Goal: Information Seeking & Learning: Learn about a topic

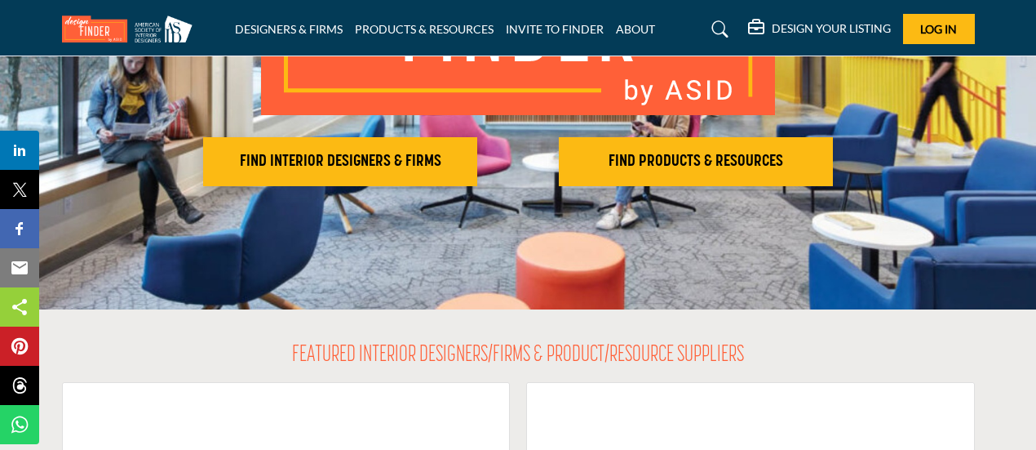
scroll to position [281, 0]
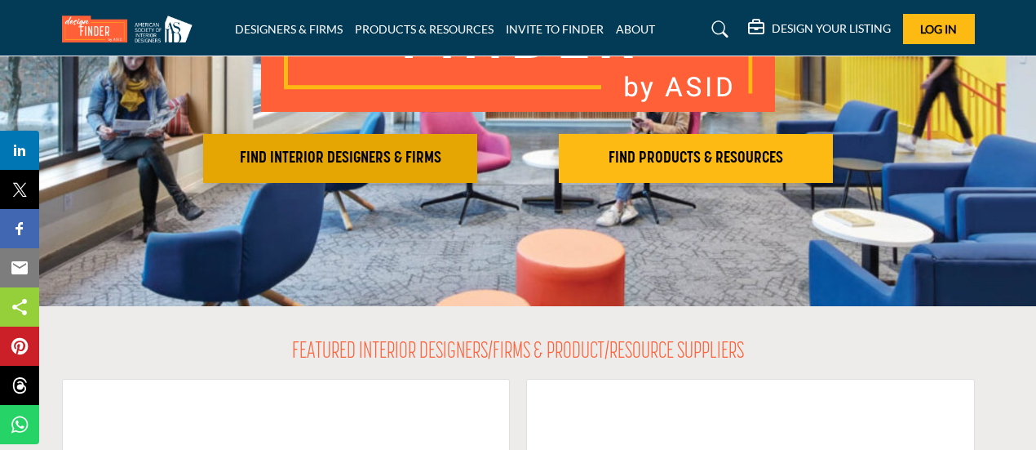
click at [308, 160] on h2 "FIND INTERIOR DESIGNERS & FIRMS" at bounding box center [340, 159] width 264 height 20
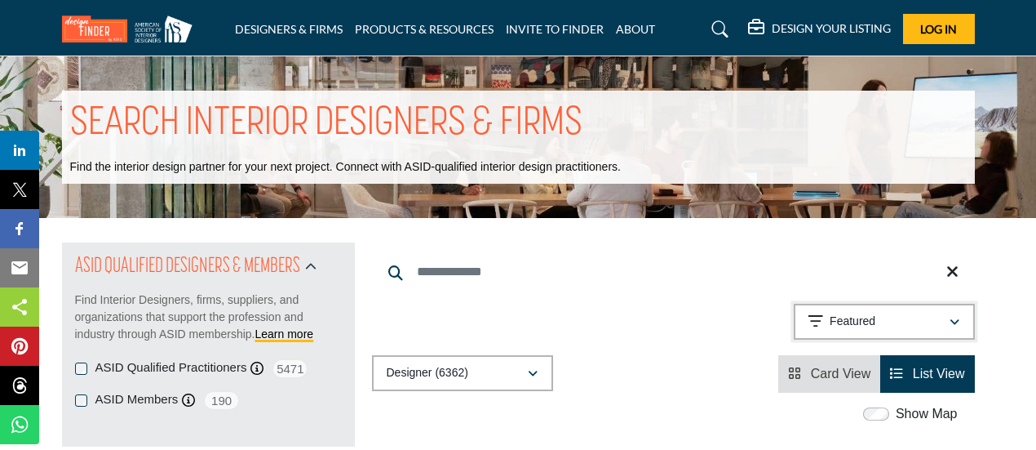
click at [899, 324] on div "Featured" at bounding box center [879, 322] width 140 height 20
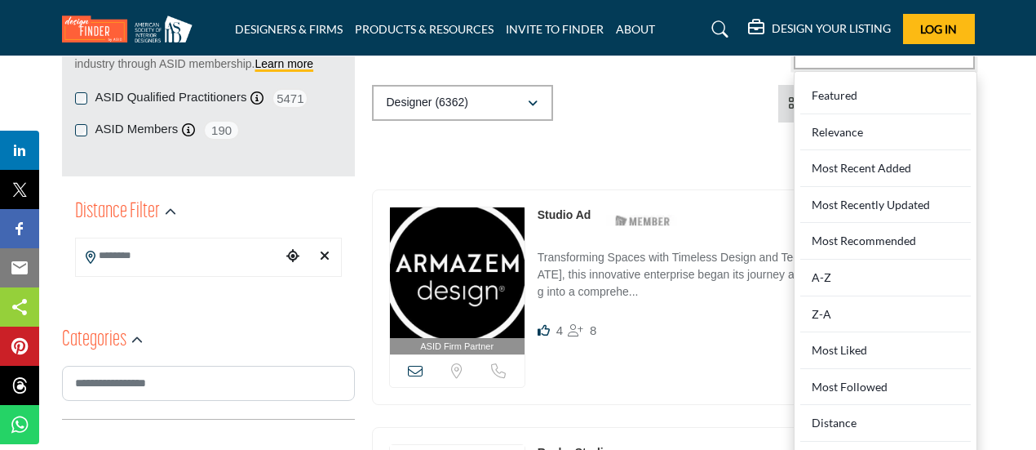
scroll to position [272, 0]
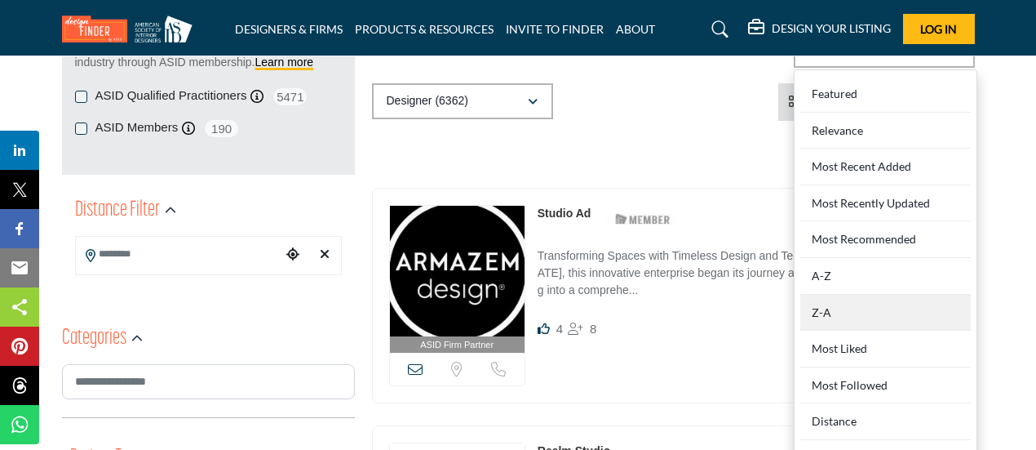
click at [844, 311] on div "Z-A" at bounding box center [885, 313] width 171 height 37
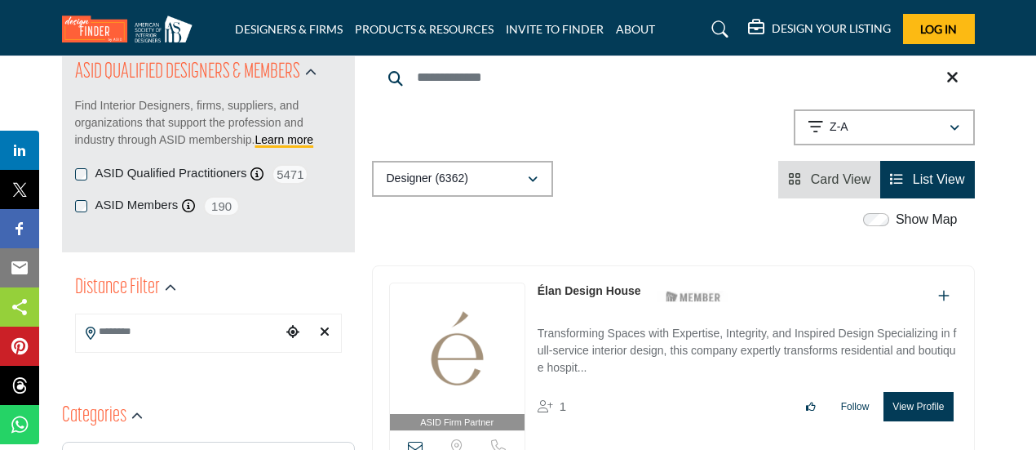
scroll to position [272, 0]
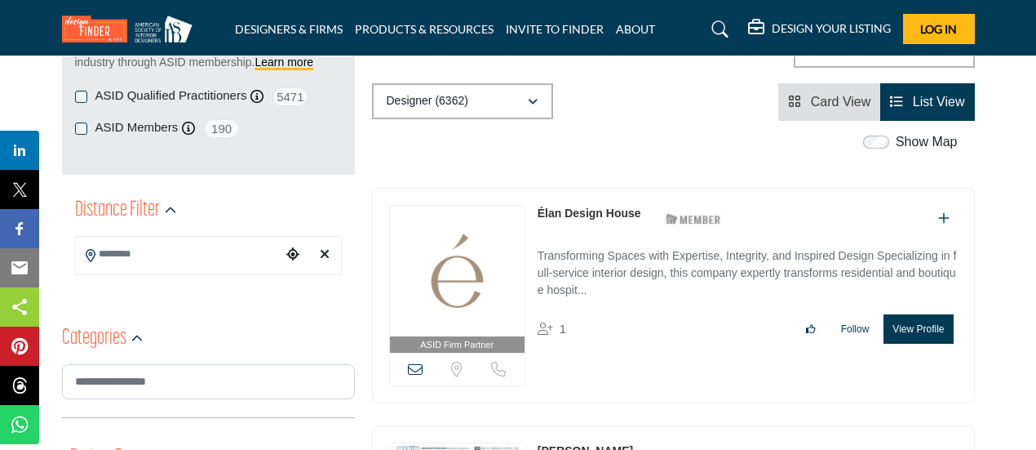
click at [592, 212] on link "Élan Design House" at bounding box center [590, 212] width 104 height 13
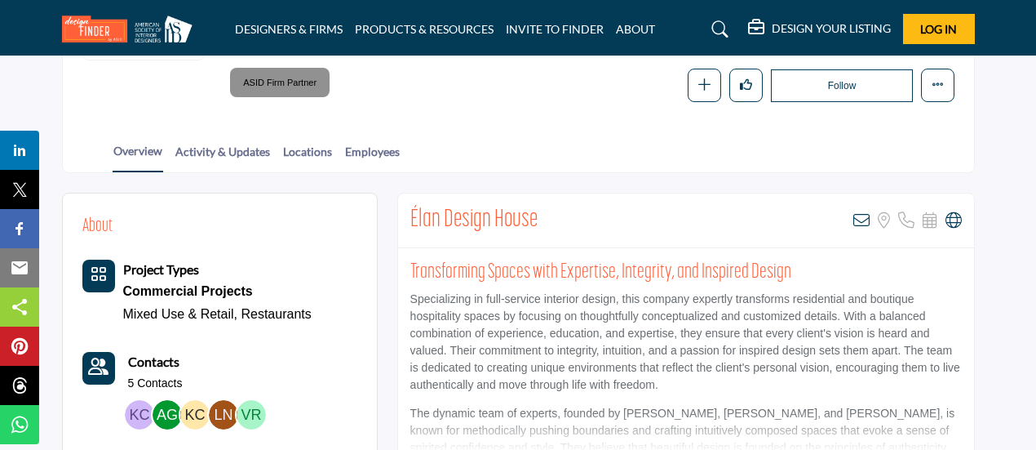
scroll to position [269, 0]
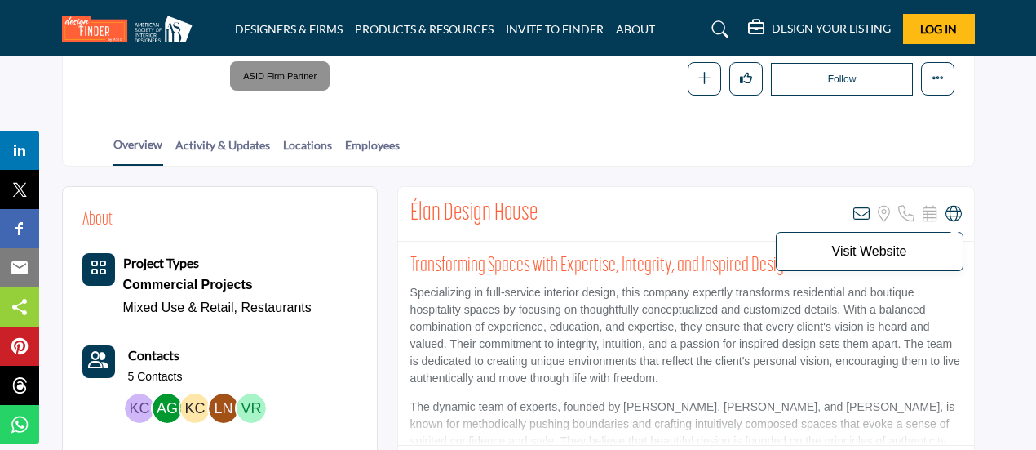
click at [955, 214] on icon at bounding box center [954, 214] width 16 height 16
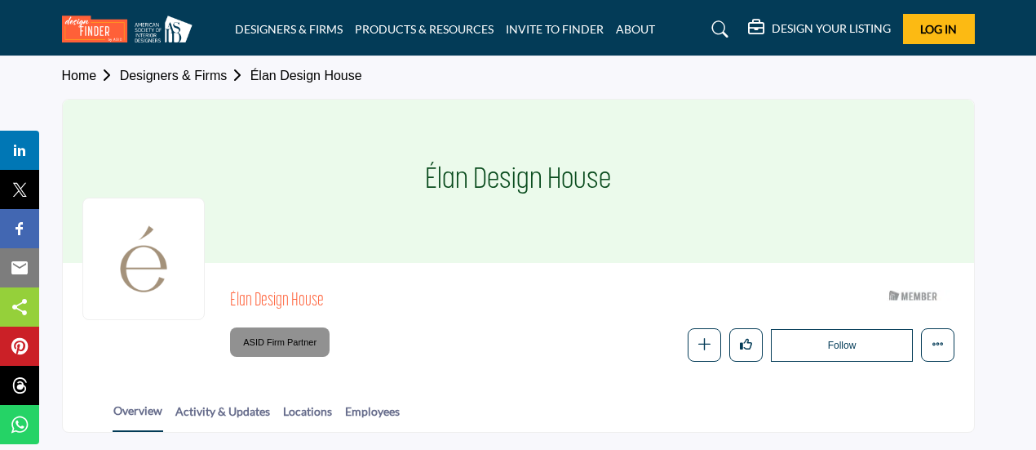
scroll to position [0, 0]
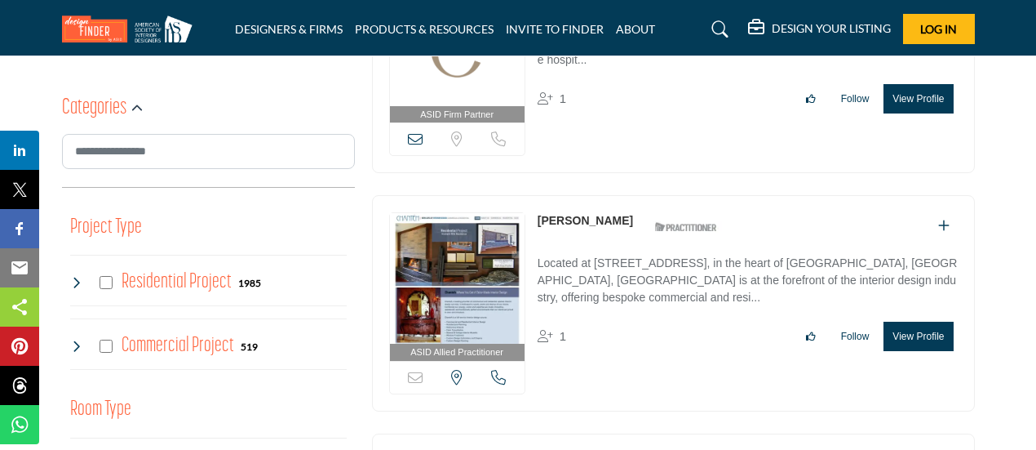
scroll to position [542, 0]
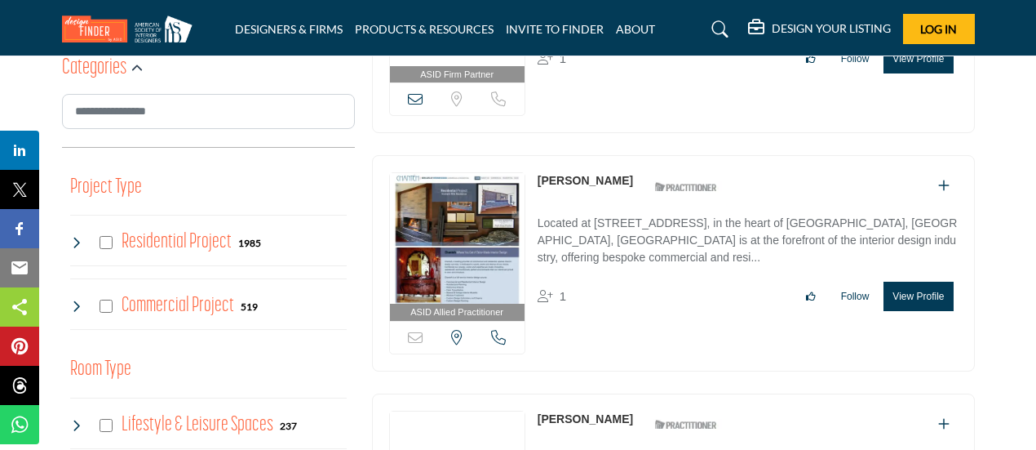
click at [553, 182] on link "[PERSON_NAME]" at bounding box center [585, 180] width 95 height 13
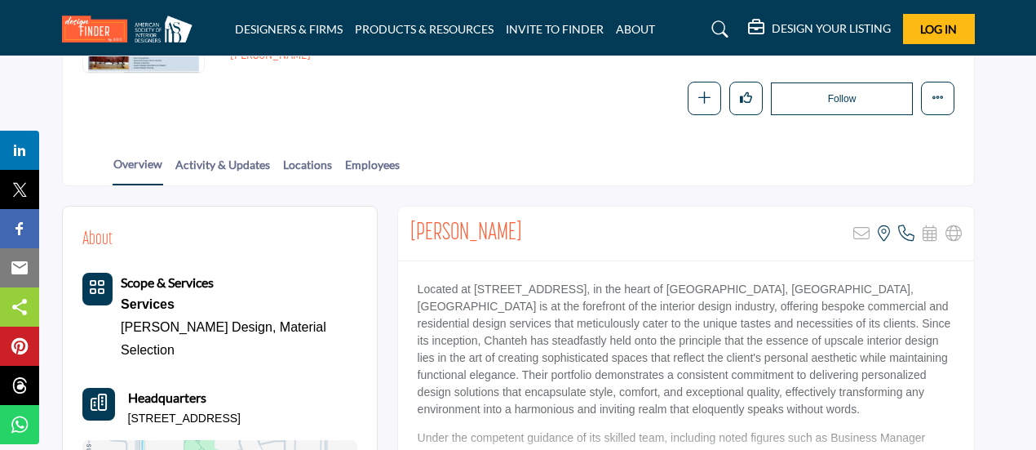
scroll to position [249, 0]
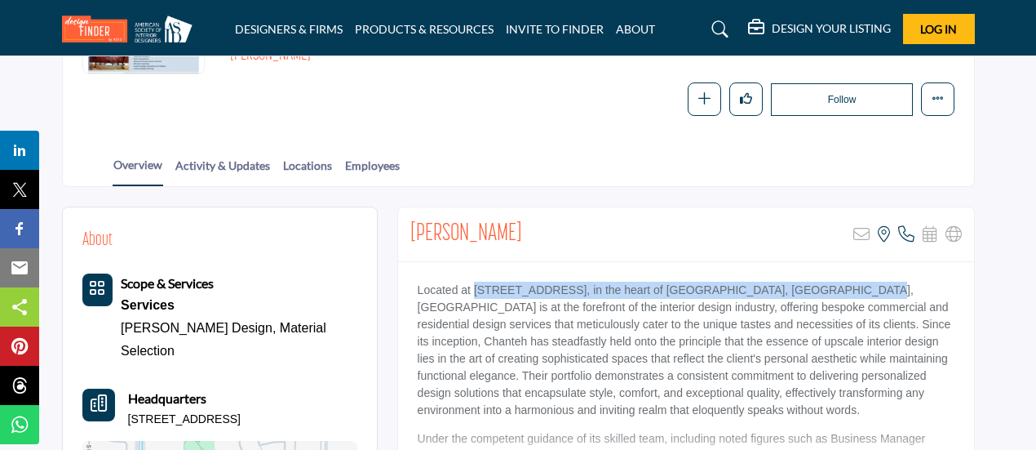
drag, startPoint x: 472, startPoint y: 286, endPoint x: 837, endPoint y: 291, distance: 364.8
click at [837, 291] on p "Located at [STREET_ADDRESS], in the heart of [GEOGRAPHIC_DATA], [GEOGRAPHIC_DAT…" at bounding box center [686, 350] width 537 height 137
copy p "[GEOGRAPHIC_DATA], in the heart of [GEOGRAPHIC_DATA], [GEOGRAPHIC_DATA]"
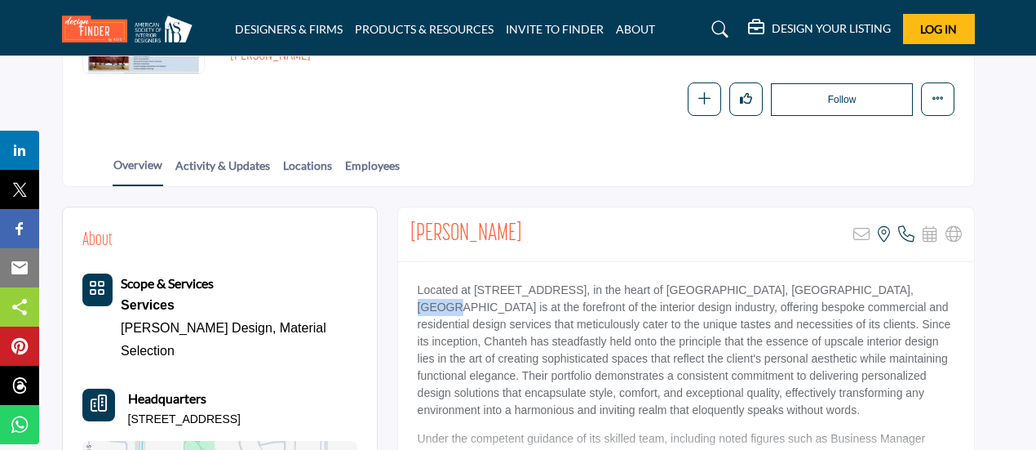
drag, startPoint x: 845, startPoint y: 290, endPoint x: 888, endPoint y: 290, distance: 43.2
click at [888, 290] on p "Located at 5000 Birch, West Tower Suite #3000, in the heart of Newport Beach, C…" at bounding box center [686, 350] width 537 height 137
copy p "Chanteh"
click at [521, 157] on div "Overview Activity & Updates Locations Employees" at bounding box center [539, 160] width 871 height 51
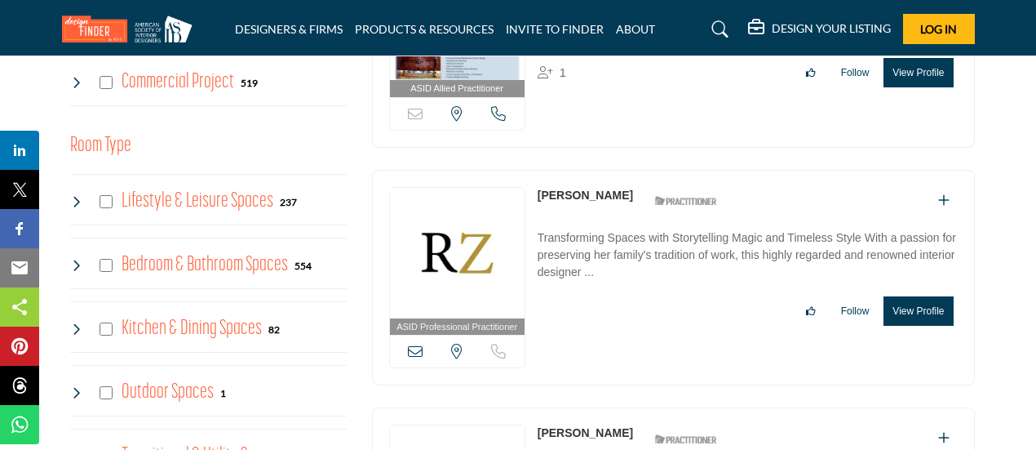
scroll to position [811, 0]
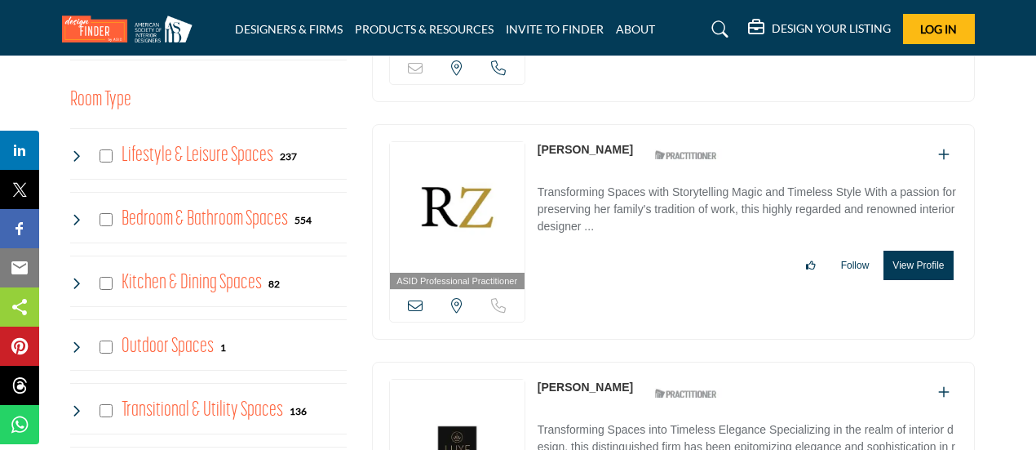
click at [574, 145] on link "[PERSON_NAME]" at bounding box center [585, 149] width 95 height 13
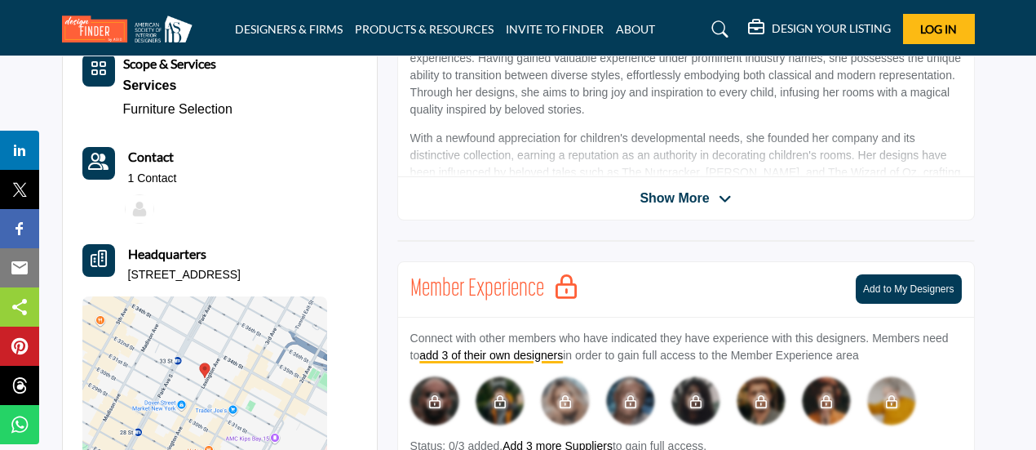
scroll to position [539, 0]
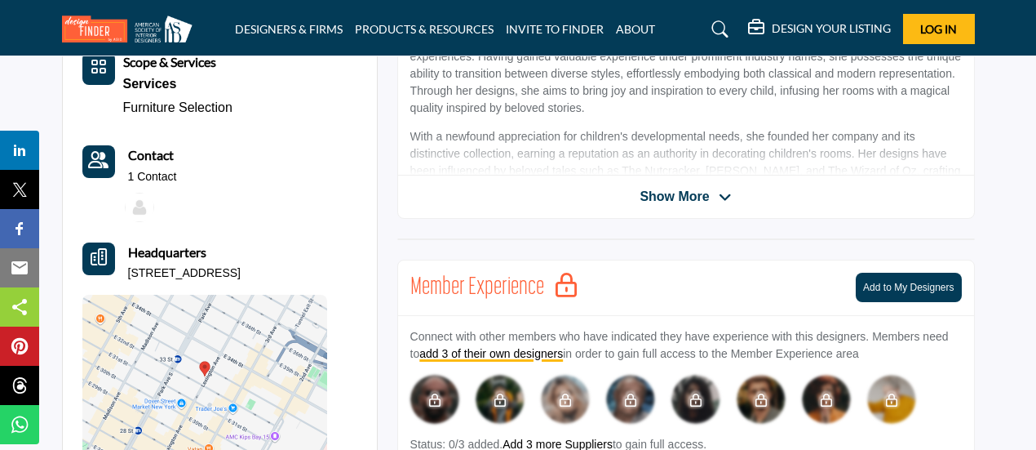
click at [664, 197] on span "Show More" at bounding box center [674, 197] width 69 height 20
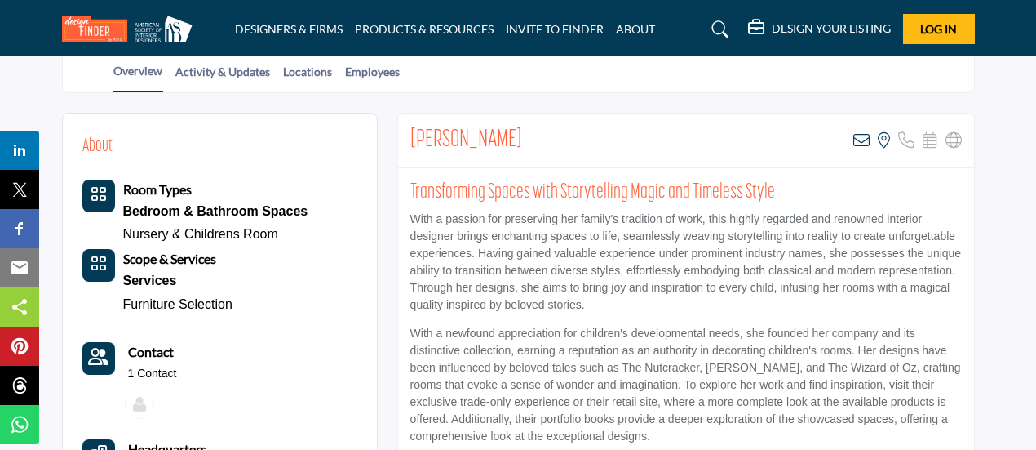
scroll to position [283, 0]
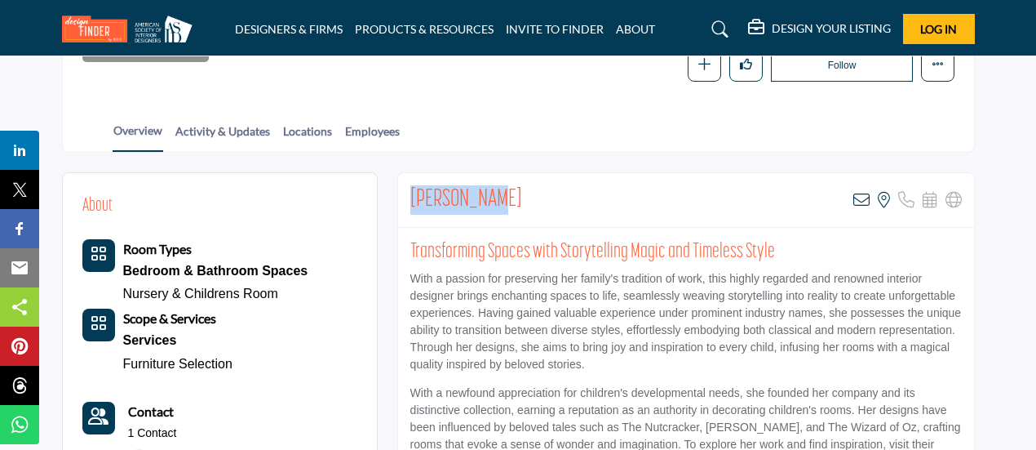
drag, startPoint x: 495, startPoint y: 192, endPoint x: 410, endPoint y: 184, distance: 85.2
click at [410, 184] on div "Zoya Bograd View email address of this listing View the location of this listing" at bounding box center [686, 200] width 576 height 55
copy h2 "[PERSON_NAME]"
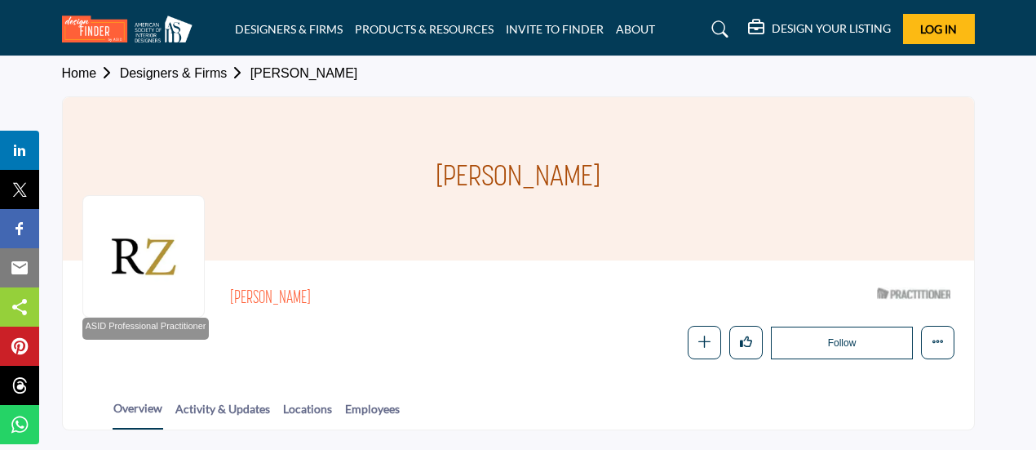
scroll to position [0, 0]
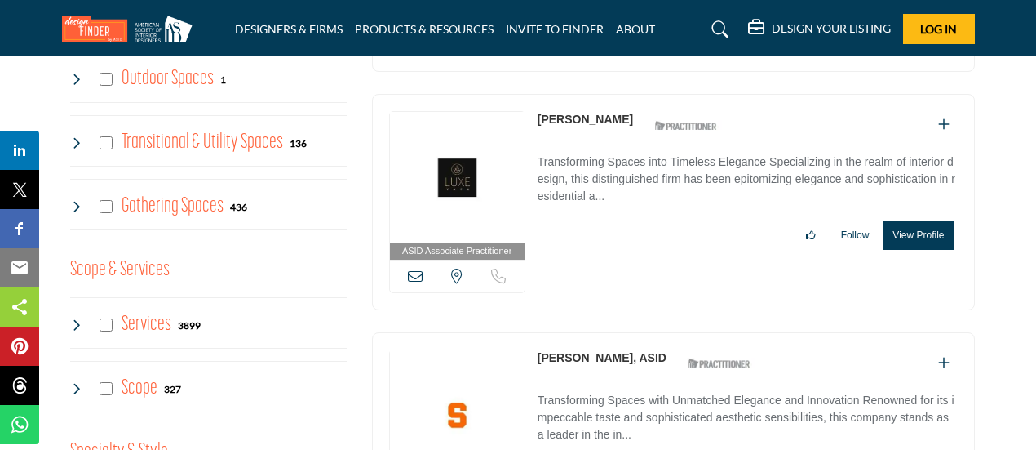
scroll to position [1081, 0]
